Goal: Browse casually

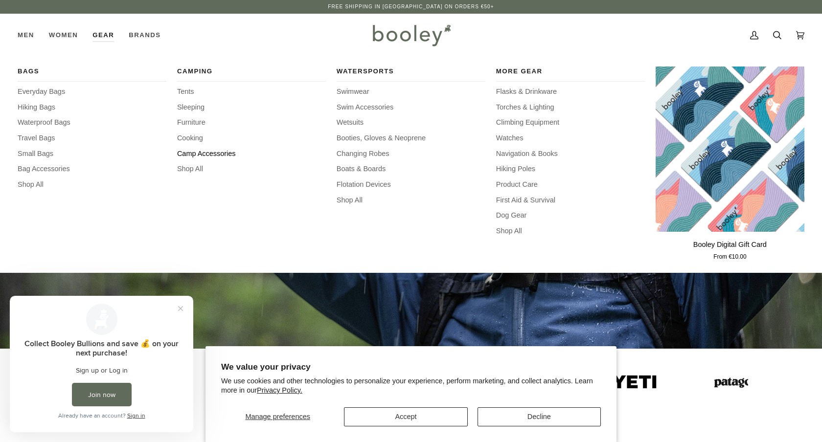
click at [191, 154] on span "Camp Accessories" at bounding box center [251, 154] width 149 height 11
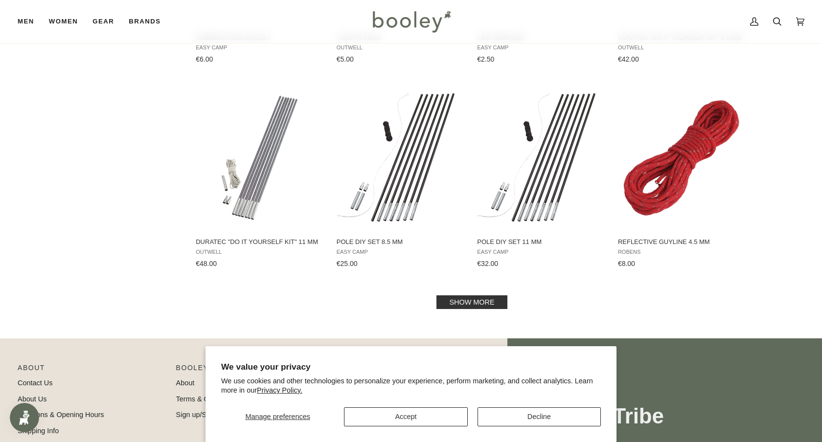
scroll to position [1002, 0]
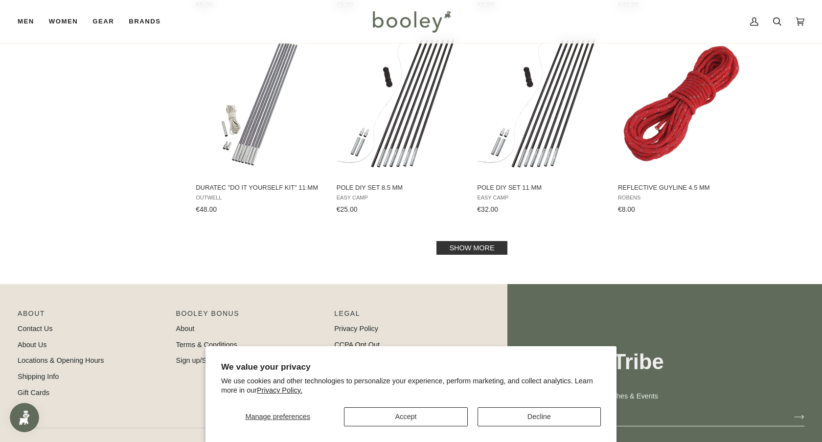
click at [481, 244] on link "Show more" at bounding box center [471, 248] width 70 height 14
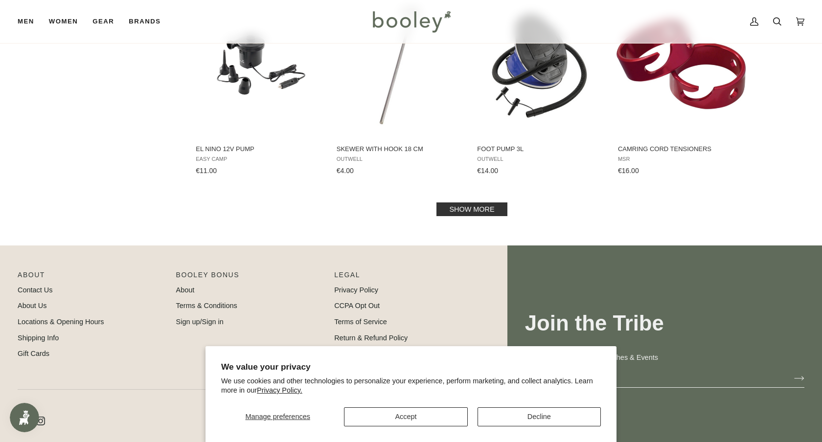
scroll to position [2095, 0]
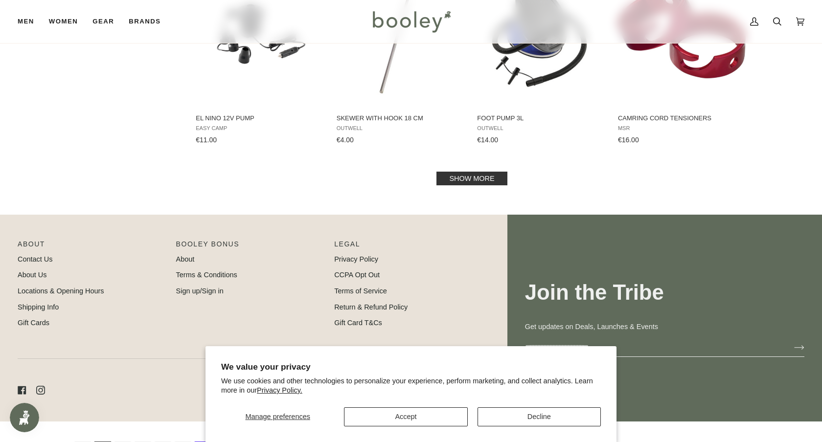
click at [477, 177] on link "Show more" at bounding box center [471, 179] width 70 height 14
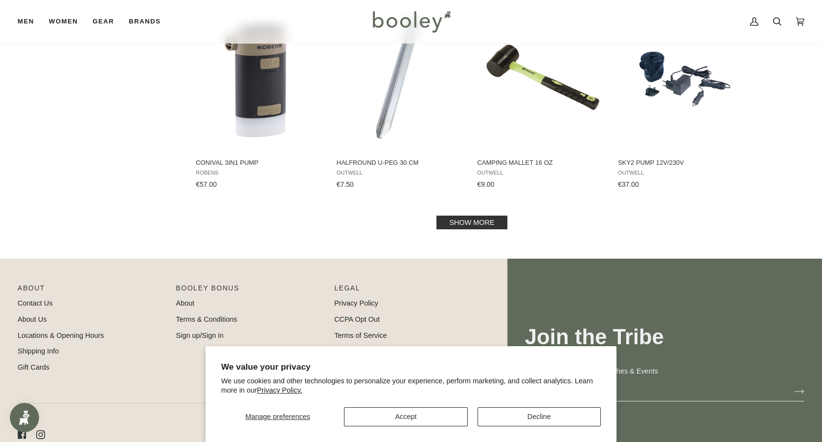
scroll to position [3107, 0]
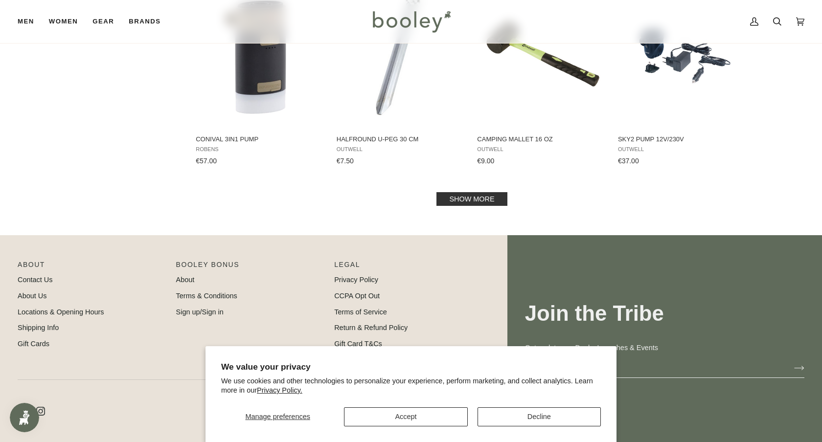
click at [475, 197] on link "Show more" at bounding box center [471, 199] width 70 height 14
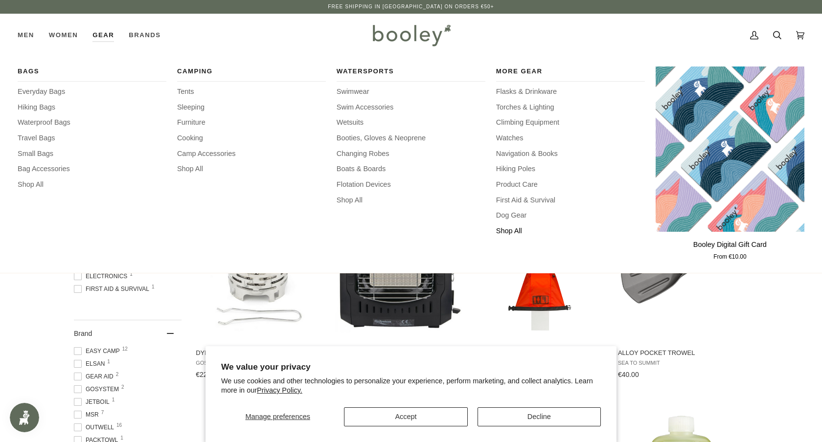
click at [506, 231] on span "Shop All" at bounding box center [570, 231] width 149 height 11
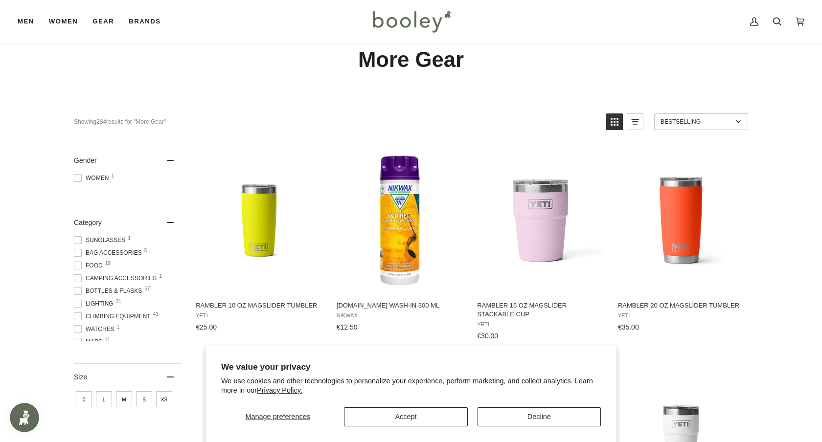
scroll to position [67, 0]
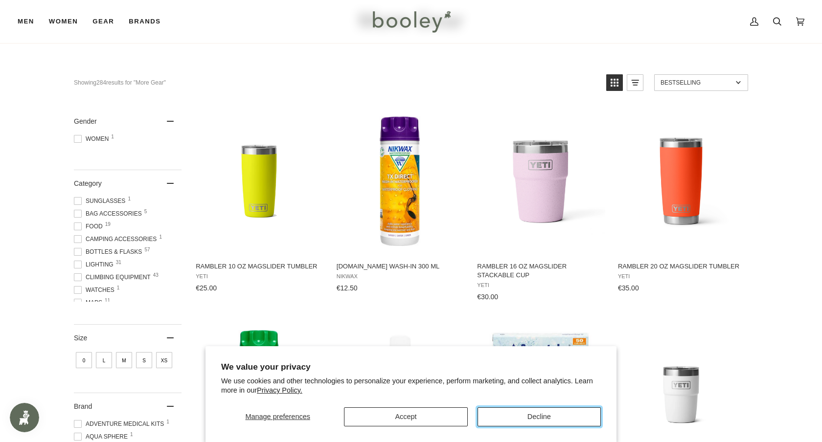
click at [526, 422] on button "Decline" at bounding box center [538, 416] width 123 height 19
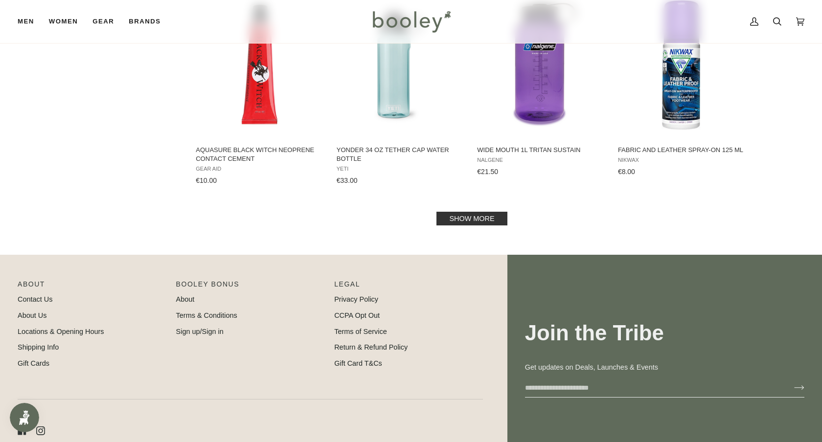
scroll to position [1024, 0]
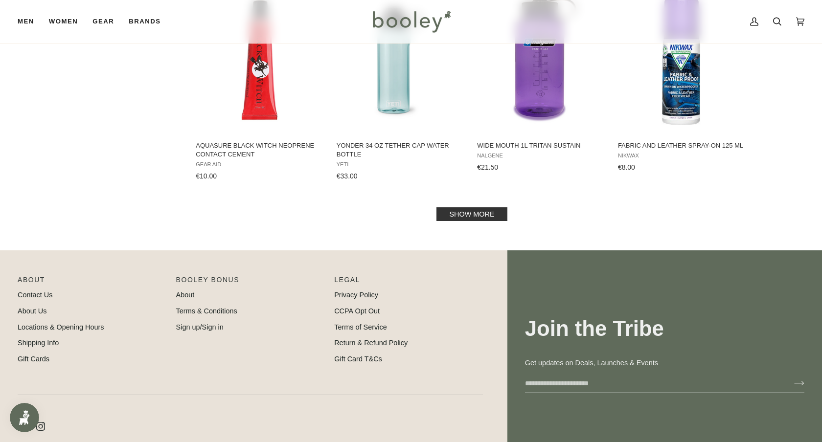
click at [477, 210] on link "Show more" at bounding box center [471, 214] width 70 height 14
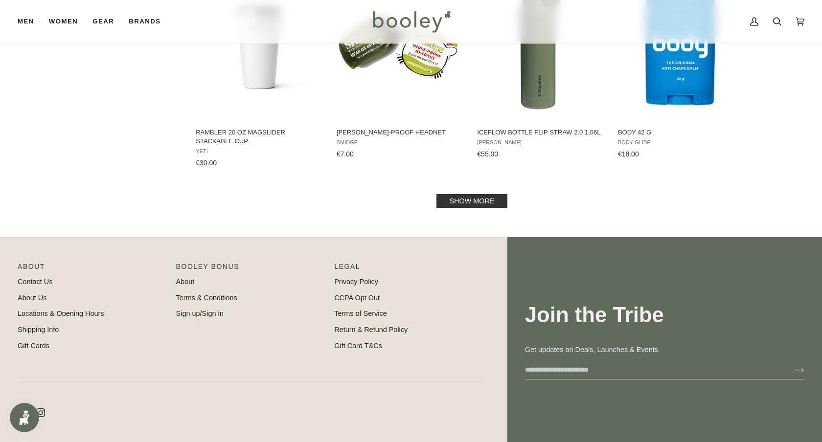
scroll to position [2120, 0]
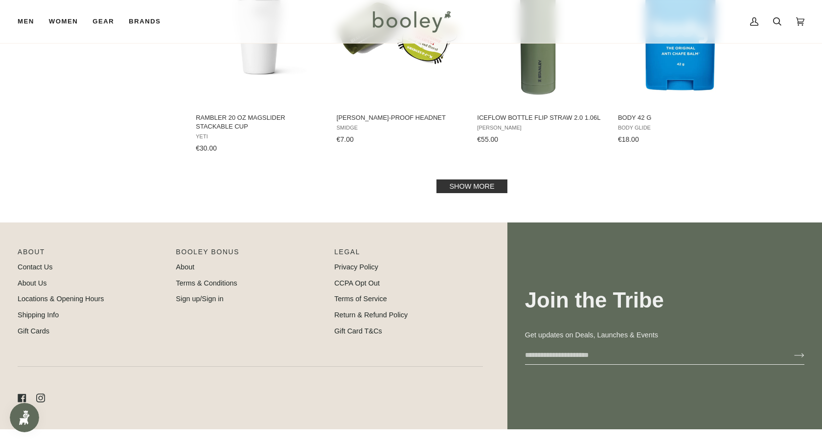
click at [474, 192] on link "Show more" at bounding box center [471, 187] width 70 height 14
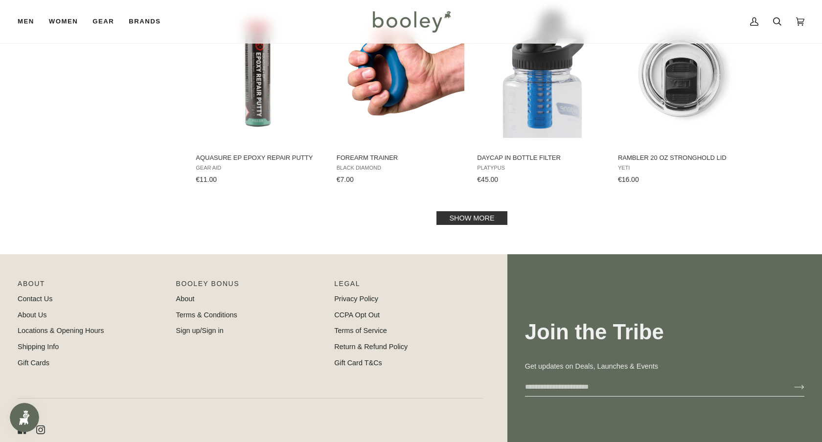
scroll to position [3202, 0]
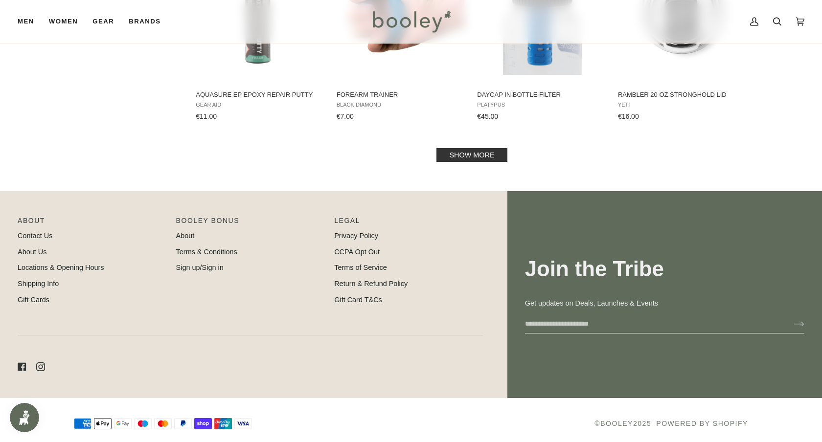
click at [474, 150] on link "Show more" at bounding box center [471, 155] width 70 height 14
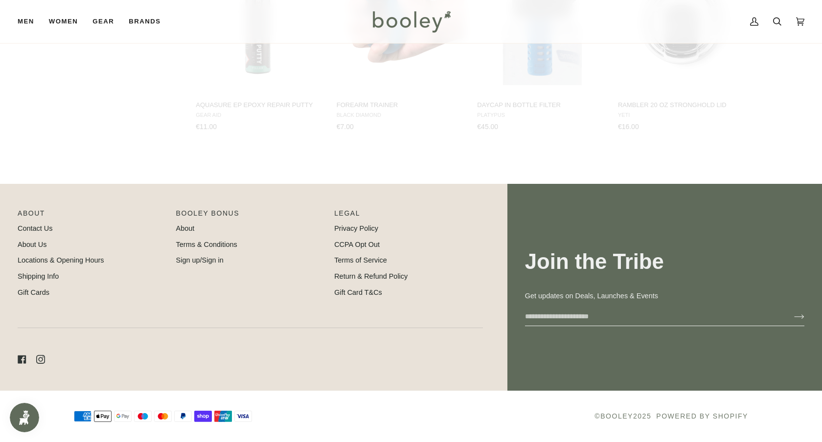
scroll to position [3191, 0]
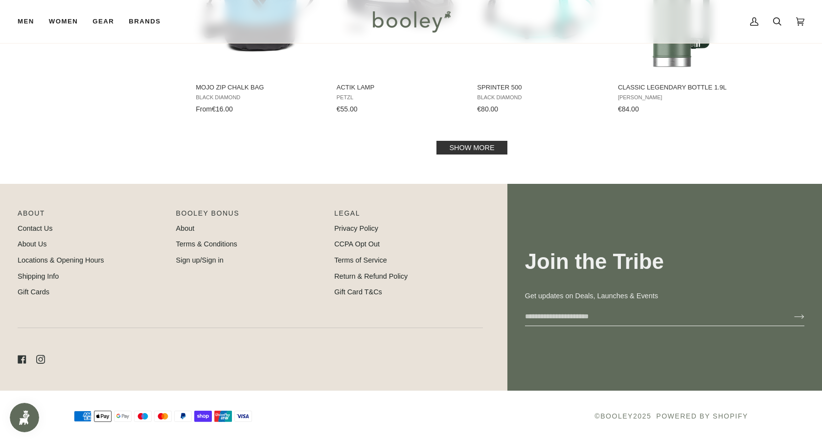
click at [470, 143] on link "Show more" at bounding box center [471, 148] width 70 height 14
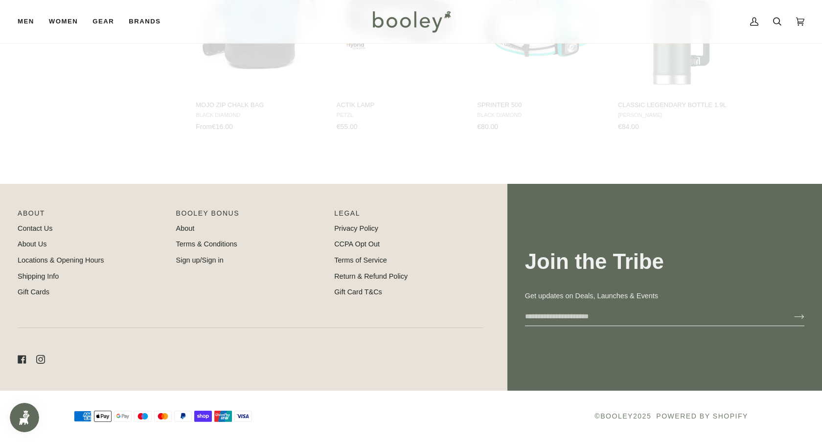
scroll to position [4232, 0]
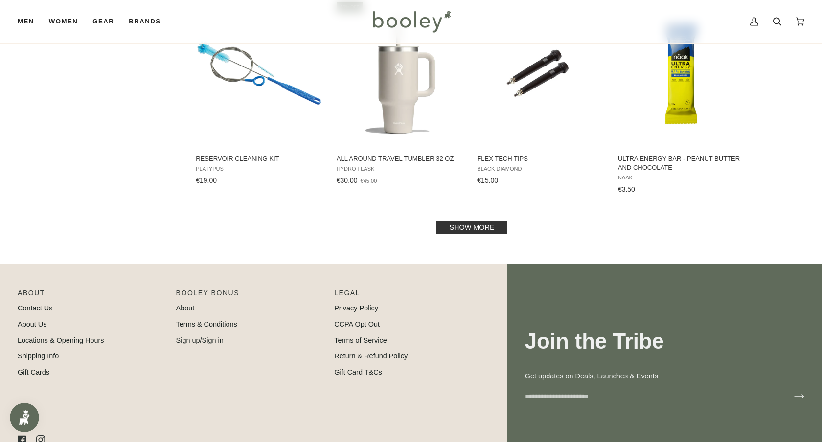
scroll to position [5239, 0]
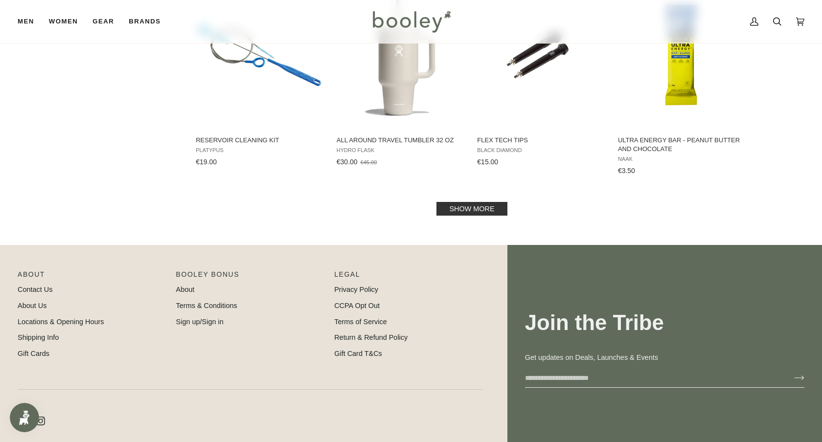
click at [475, 207] on link "Show more" at bounding box center [471, 209] width 70 height 14
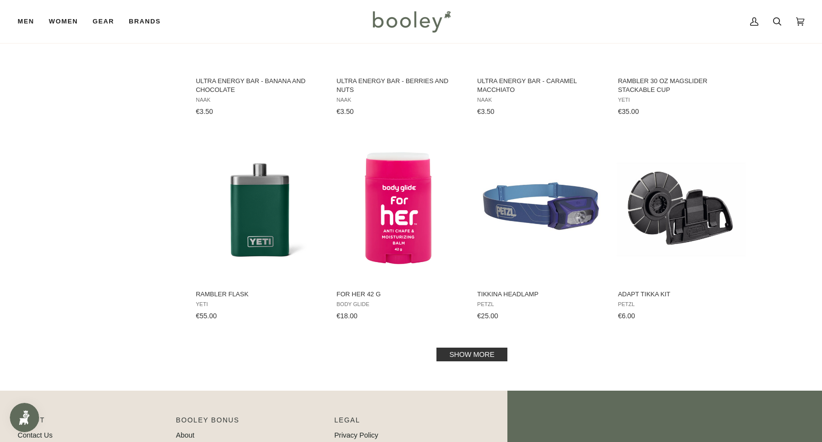
scroll to position [6147, 0]
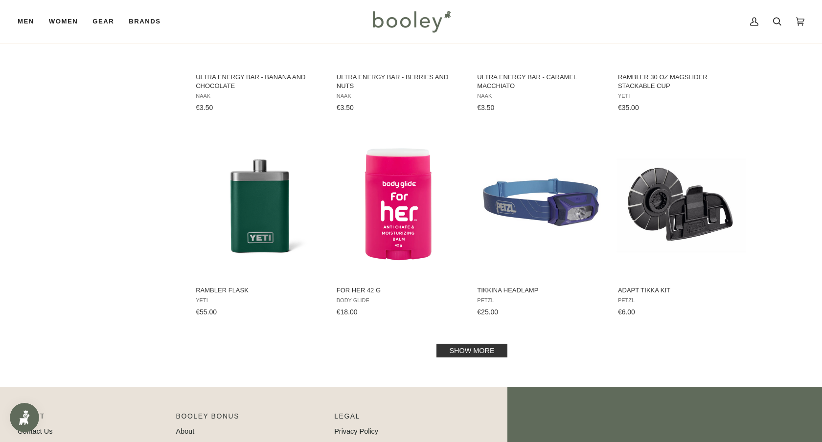
click at [483, 352] on link "Show more" at bounding box center [471, 351] width 70 height 14
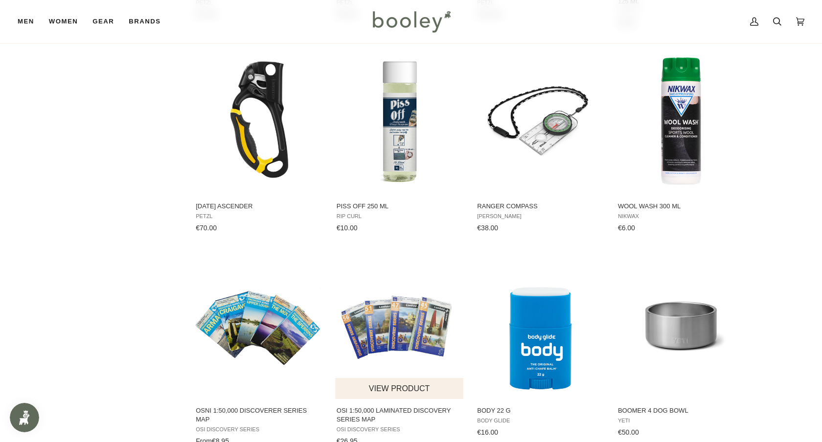
scroll to position [7203, 0]
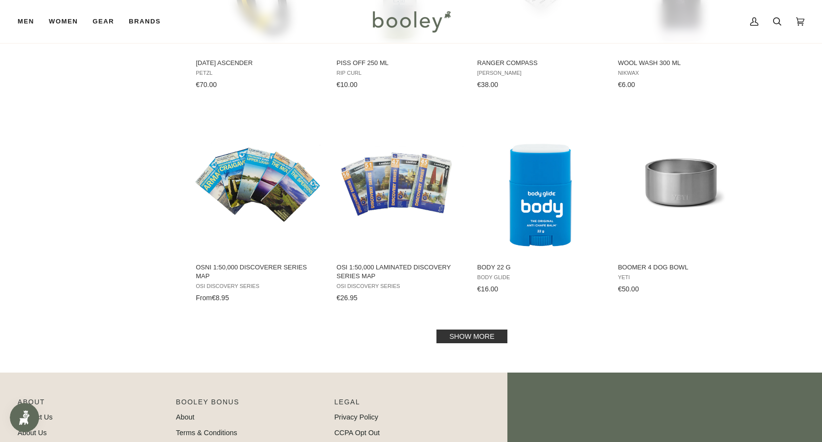
click at [465, 337] on link "Show more" at bounding box center [471, 337] width 70 height 14
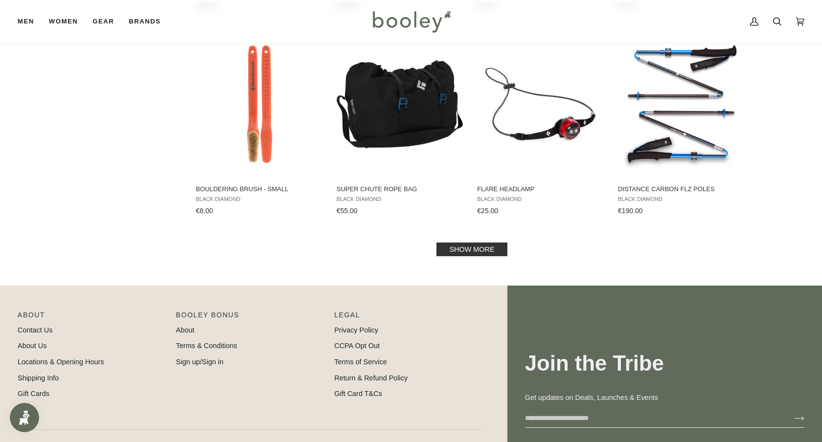
scroll to position [8360, 0]
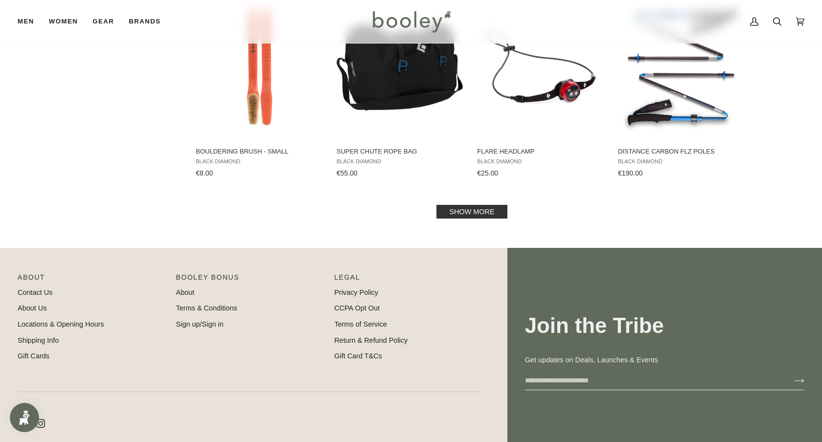
click at [478, 206] on link "Show more" at bounding box center [471, 212] width 70 height 14
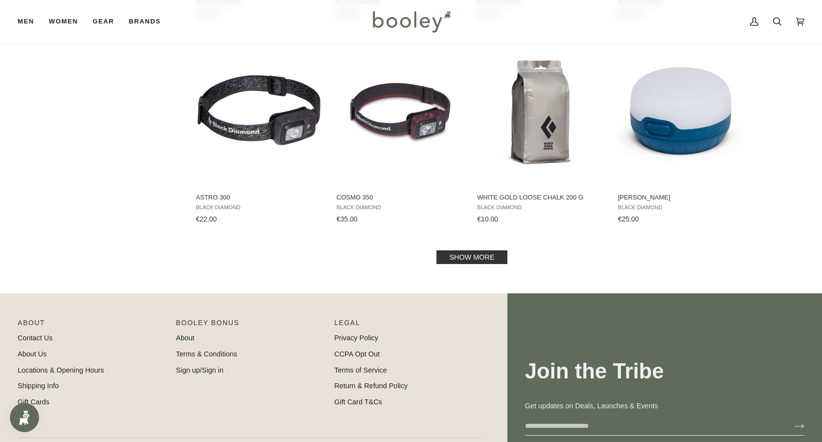
scroll to position [9340, 0]
